Goal: Download file/media

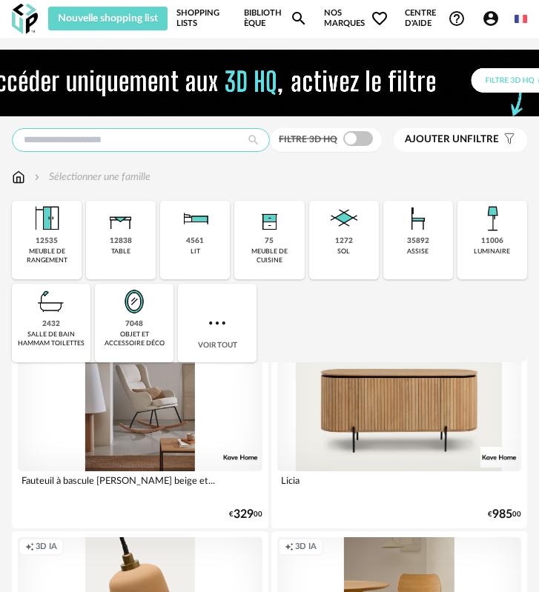
click at [111, 145] on input "text" at bounding box center [141, 140] width 258 height 24
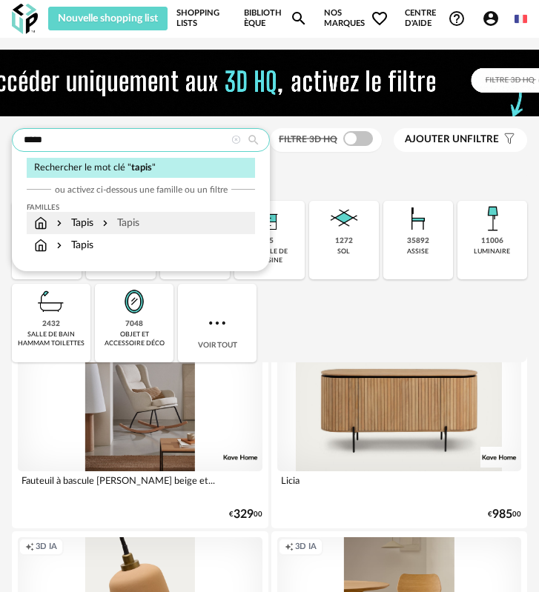
type input "*****"
click at [69, 216] on div "Tapis Tapis" at bounding box center [141, 223] width 228 height 22
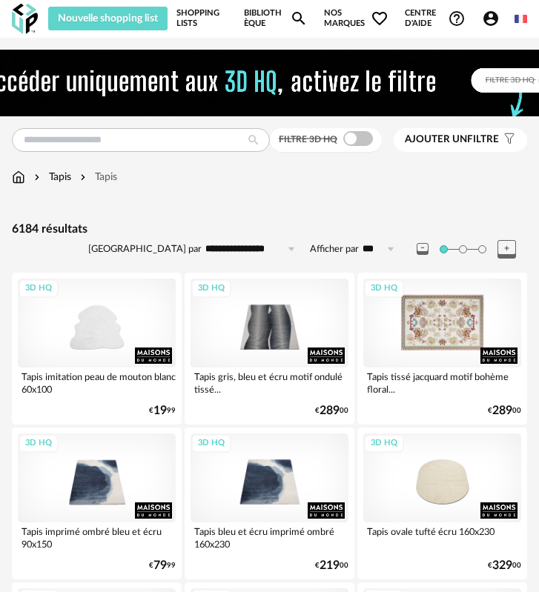
click at [462, 321] on div "3D HQ" at bounding box center [442, 323] width 158 height 89
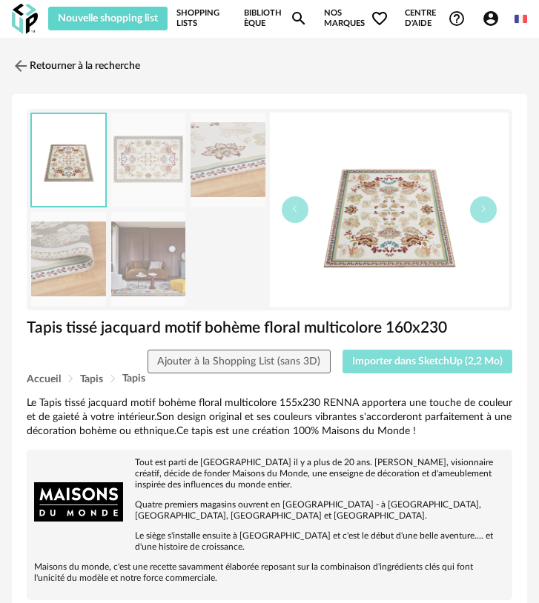
click at [459, 356] on span "Importer dans SketchUp (2,2 Mo)" at bounding box center [427, 361] width 150 height 10
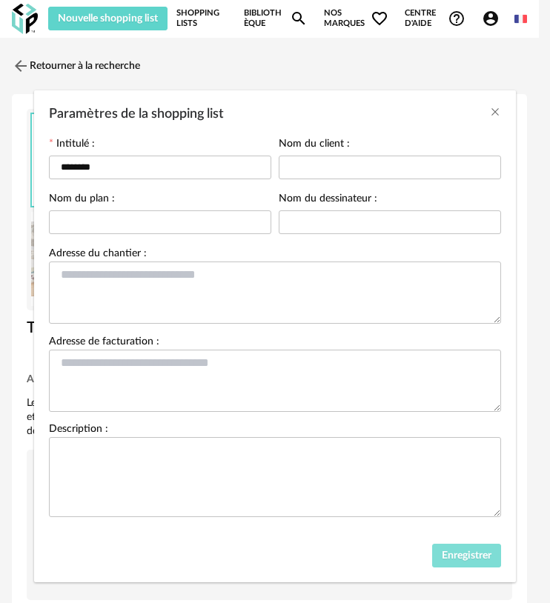
click at [454, 554] on button "Enregistrer" at bounding box center [467, 556] width 70 height 24
